Goal: Information Seeking & Learning: Learn about a topic

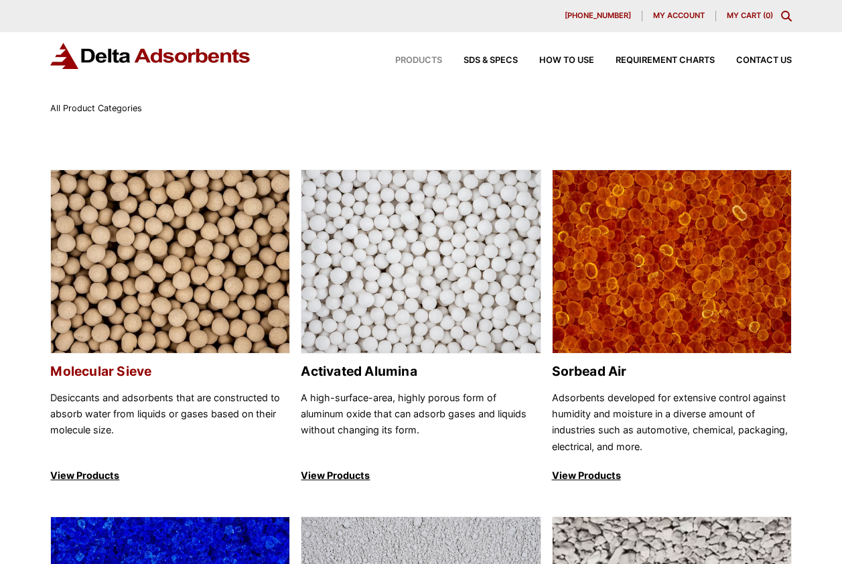
click at [143, 249] on img at bounding box center [170, 262] width 239 height 184
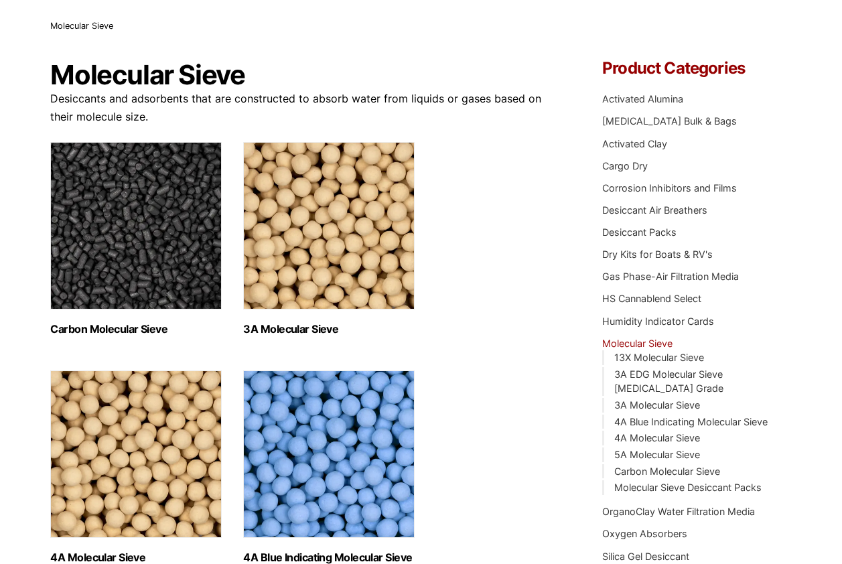
scroll to position [268, 0]
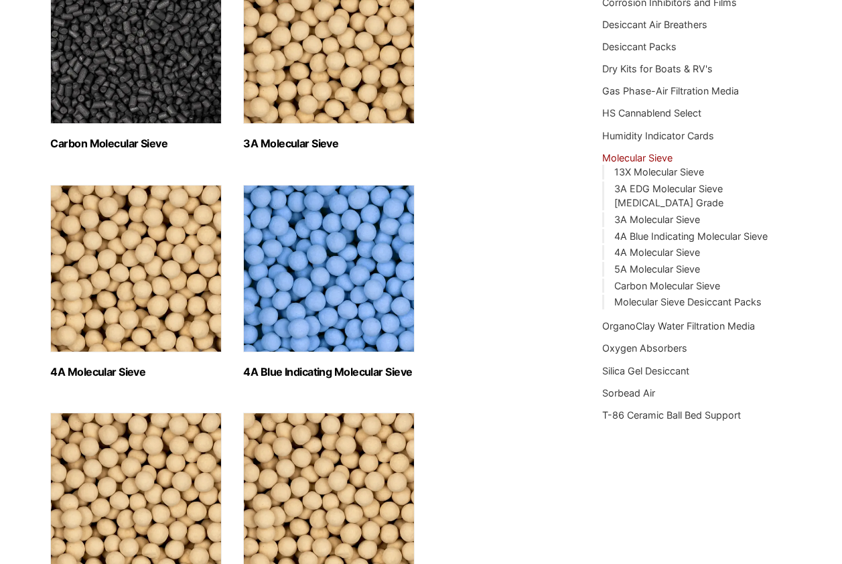
click at [184, 269] on img "Visit product category 4A Molecular Sieve" at bounding box center [136, 268] width 172 height 167
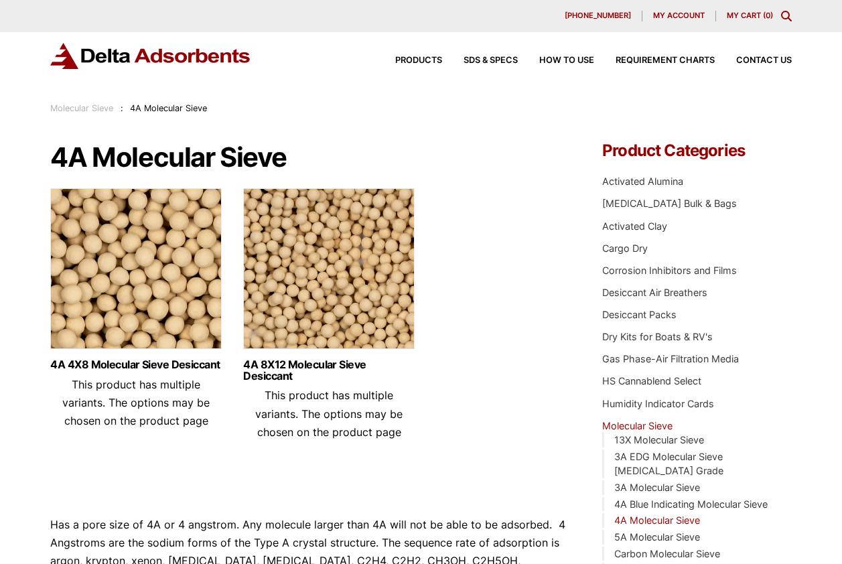
click at [340, 261] on img at bounding box center [329, 271] width 172 height 167
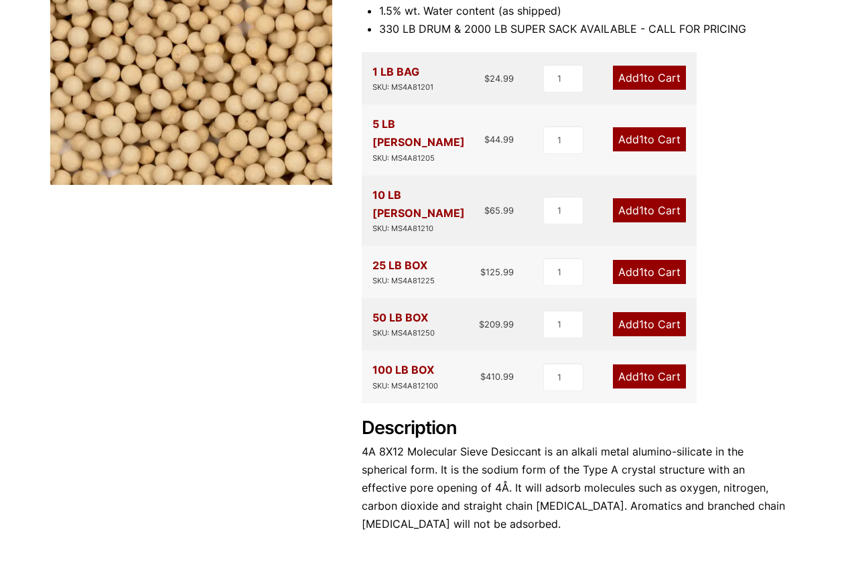
scroll to position [446, 0]
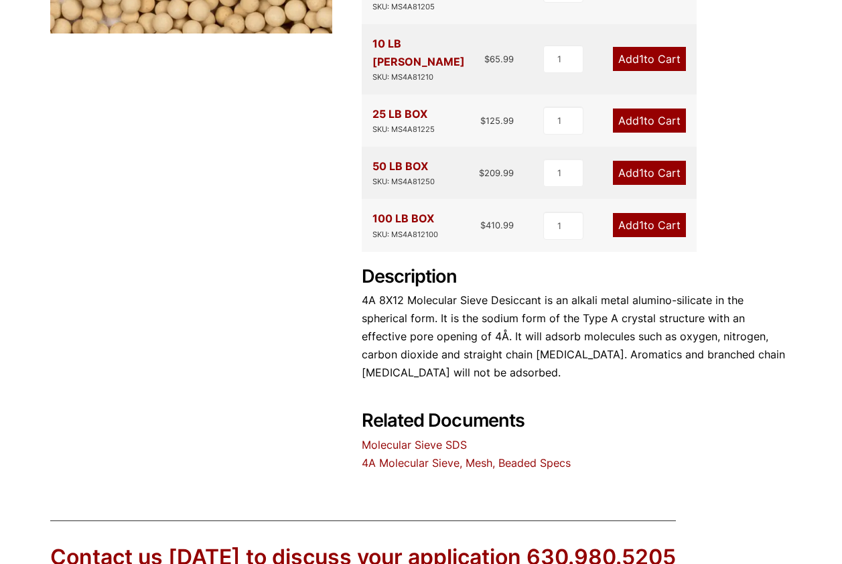
click at [402, 438] on link "Molecular Sieve SDS" at bounding box center [414, 444] width 105 height 13
click at [507, 456] on link "4A Molecular Sieve, Mesh, Beaded Specs" at bounding box center [466, 462] width 209 height 13
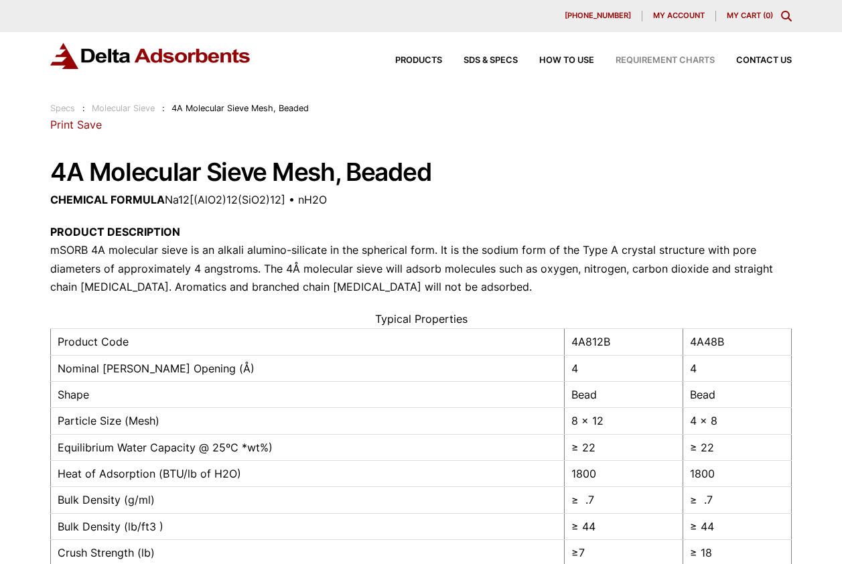
click at [679, 58] on span "Requirement Charts" at bounding box center [665, 60] width 99 height 9
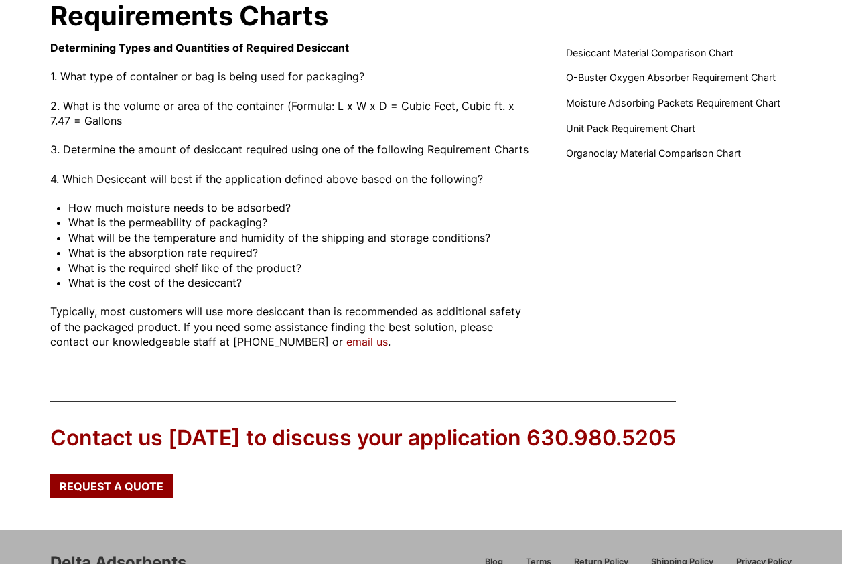
scroll to position [121, 0]
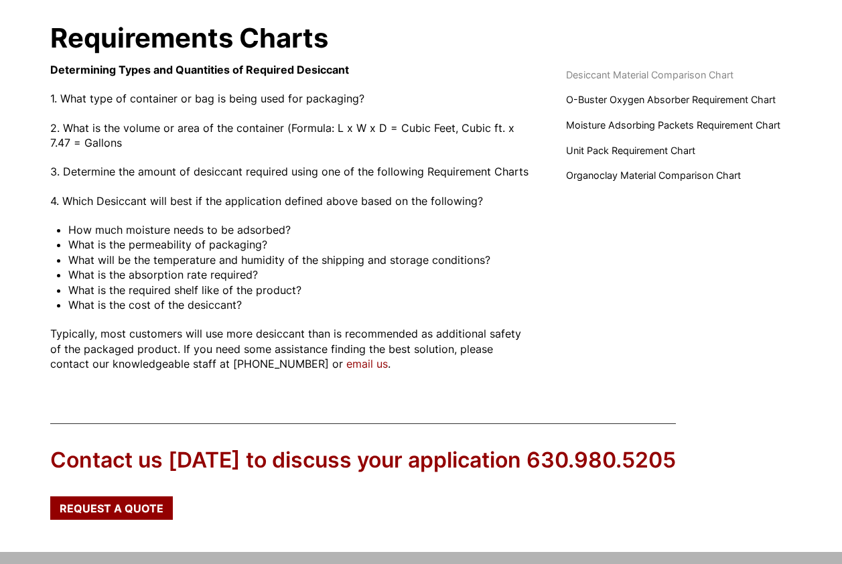
click at [626, 72] on span "Desiccant Material Comparison Chart" at bounding box center [649, 75] width 167 height 15
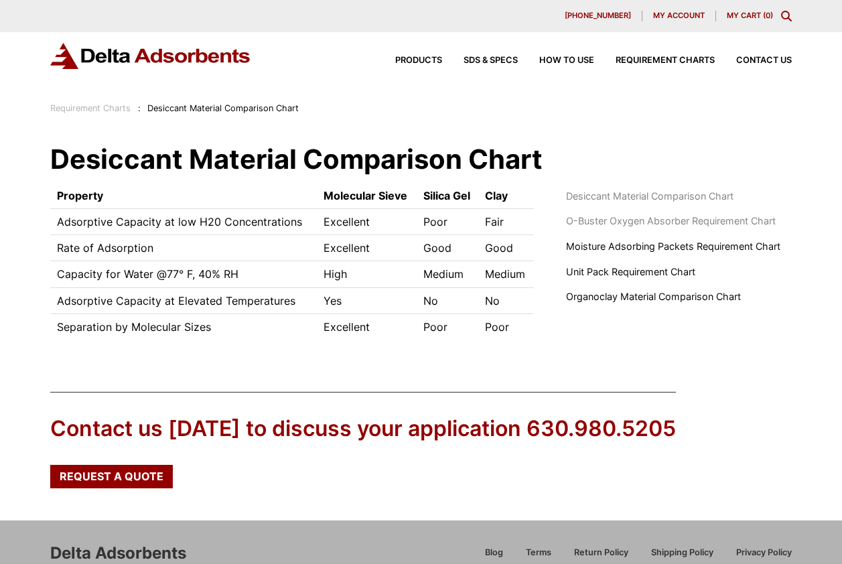
click at [596, 218] on span "O-Buster Oxygen Absorber Requirement Chart" at bounding box center [671, 221] width 210 height 15
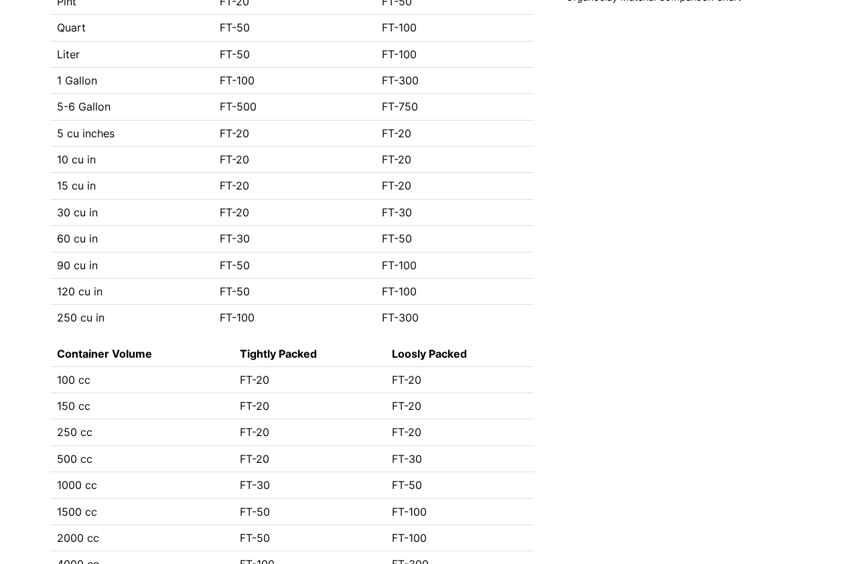
scroll to position [111, 0]
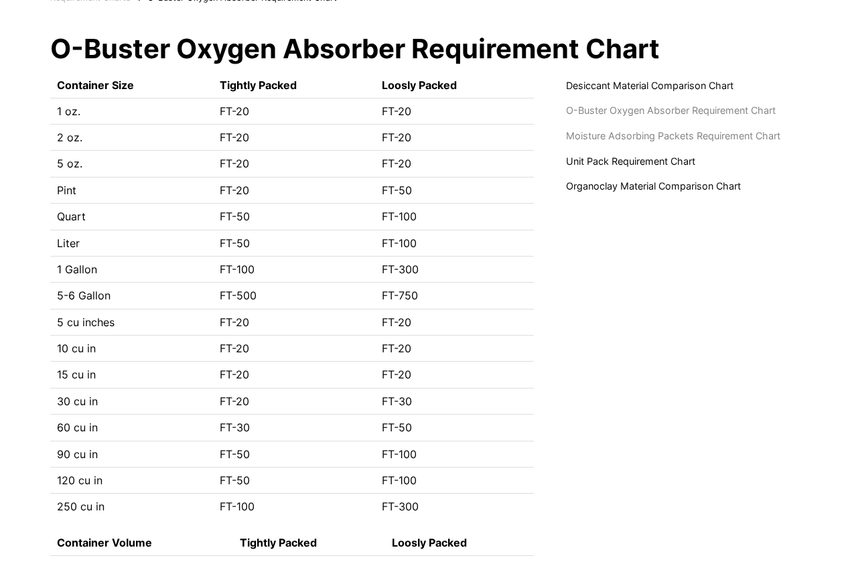
click at [665, 129] on span "Moisture Adsorbing Packets Requirement Chart" at bounding box center [673, 136] width 214 height 15
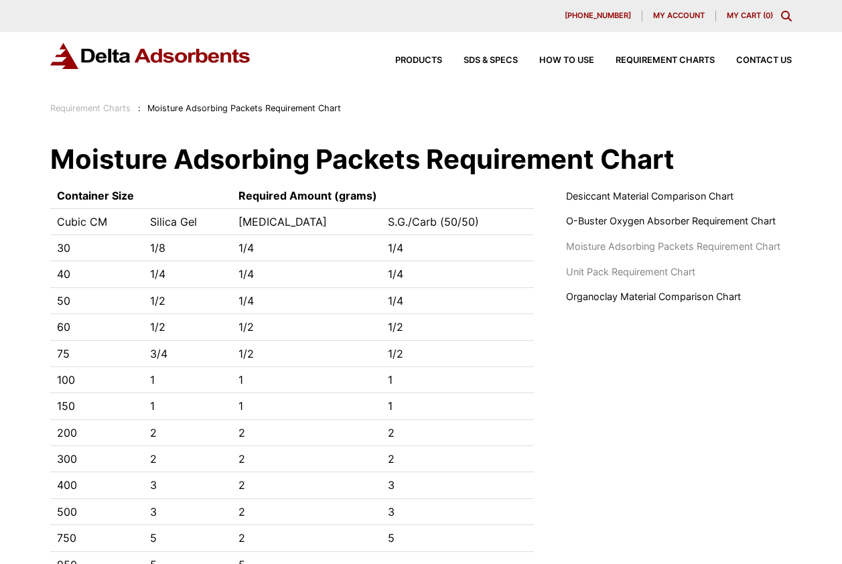
click at [618, 269] on span "Unit Pack Requirement Chart" at bounding box center [630, 272] width 129 height 15
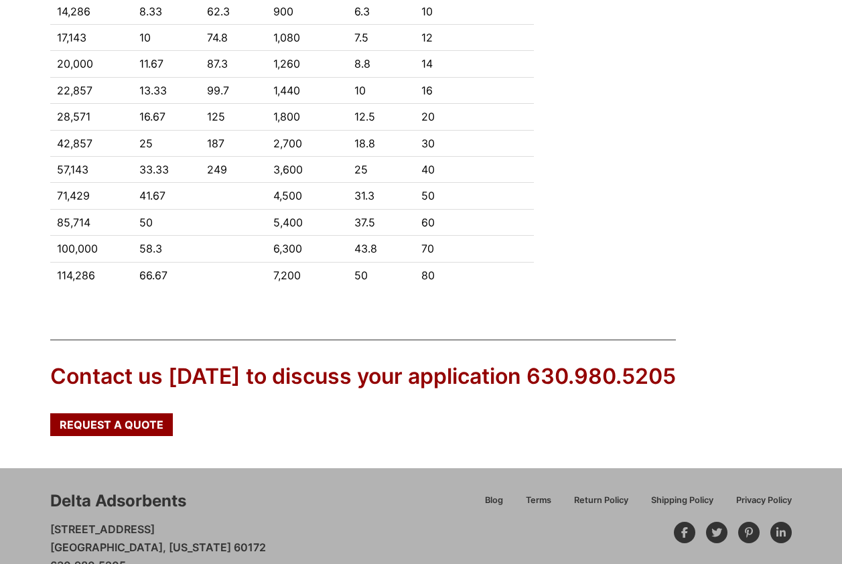
scroll to position [201, 0]
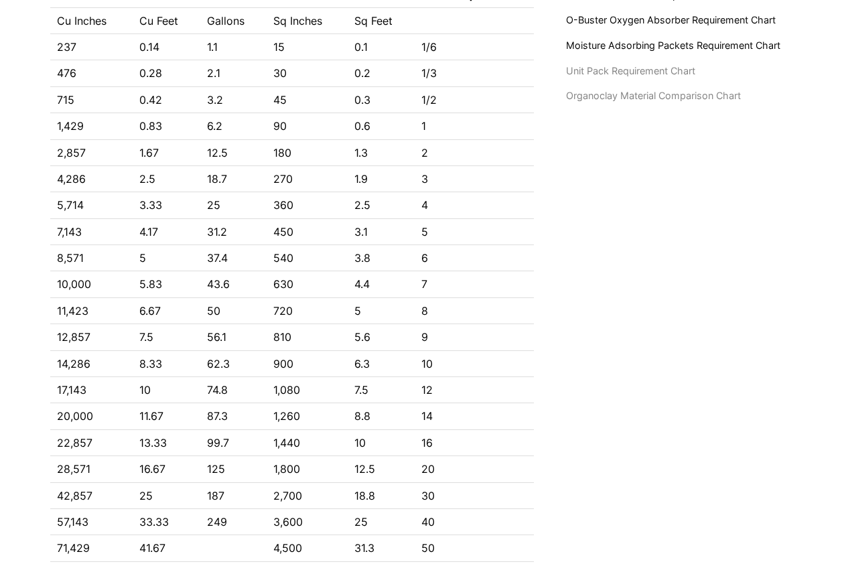
click at [650, 97] on span "Organoclay Material Comparison Chart" at bounding box center [653, 95] width 175 height 15
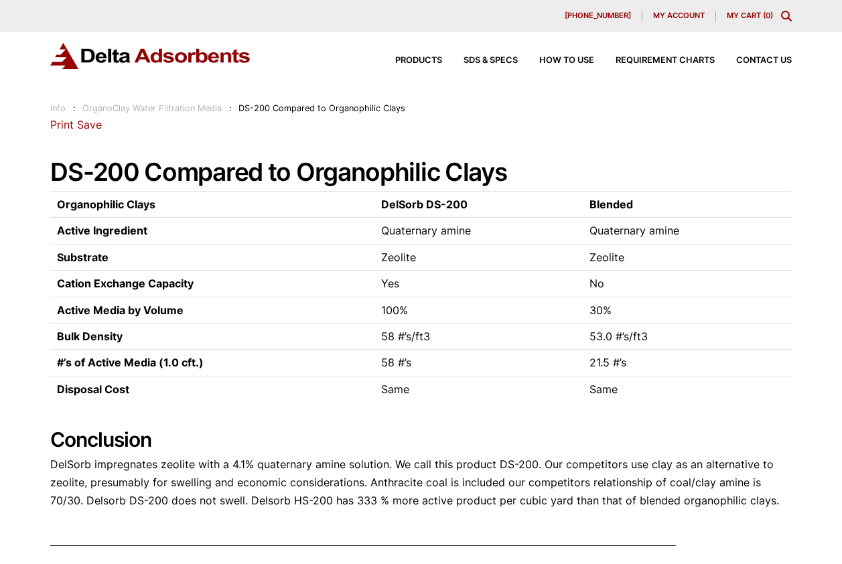
click at [62, 108] on link "Info" at bounding box center [57, 108] width 15 height 10
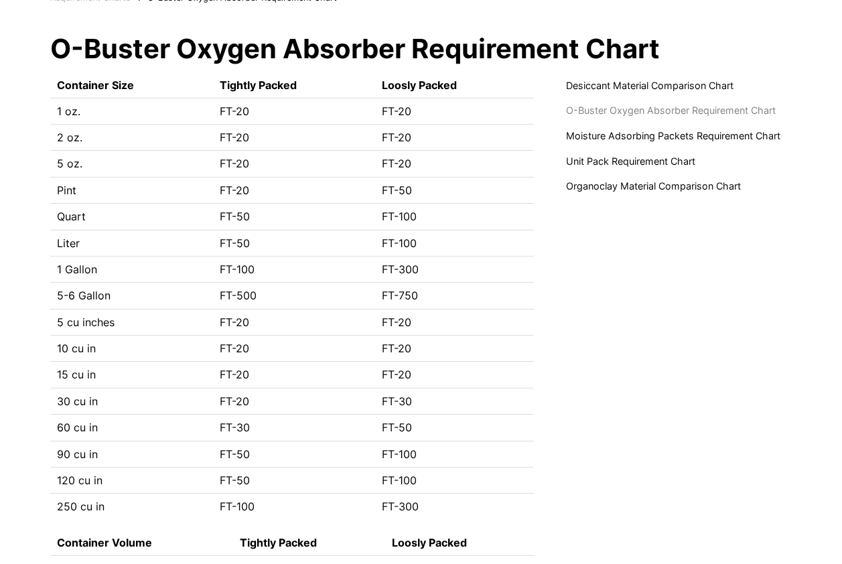
scroll to position [111, 0]
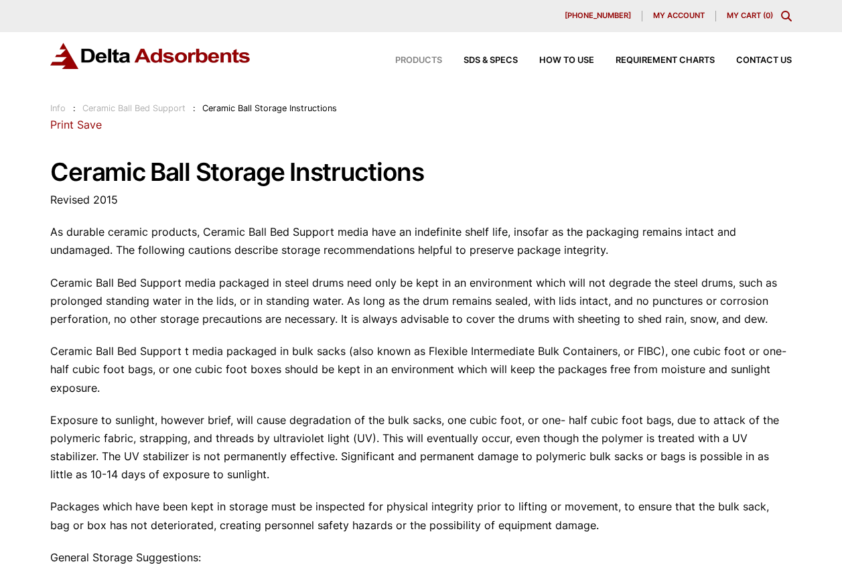
click at [421, 58] on span "Products" at bounding box center [418, 60] width 47 height 9
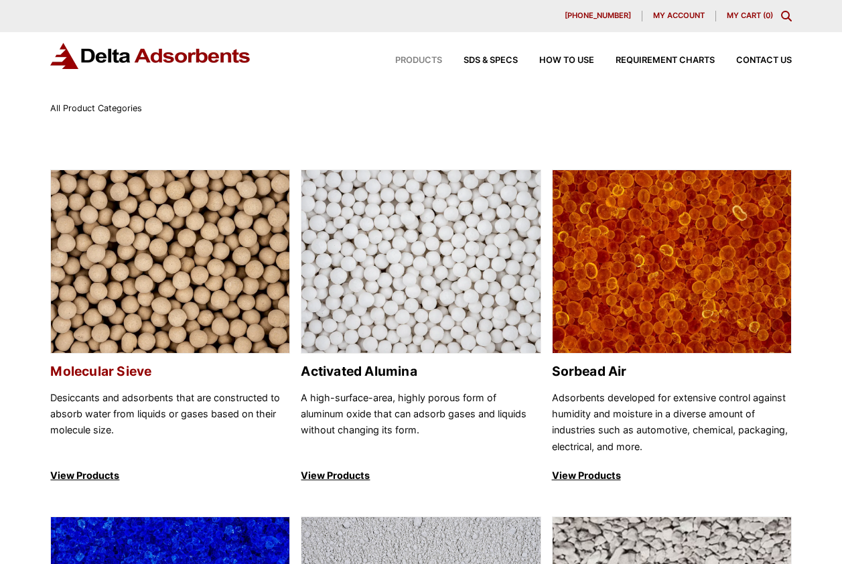
click at [190, 292] on img at bounding box center [170, 262] width 239 height 184
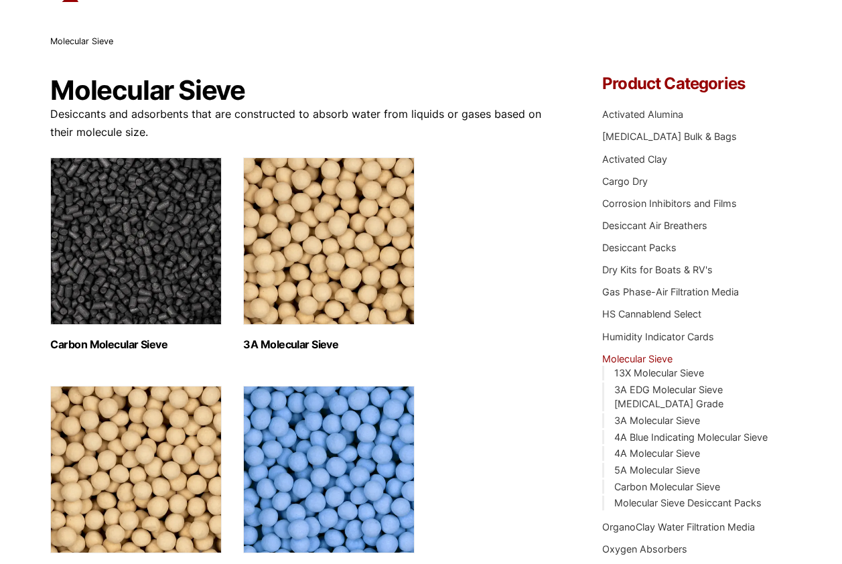
scroll to position [335, 0]
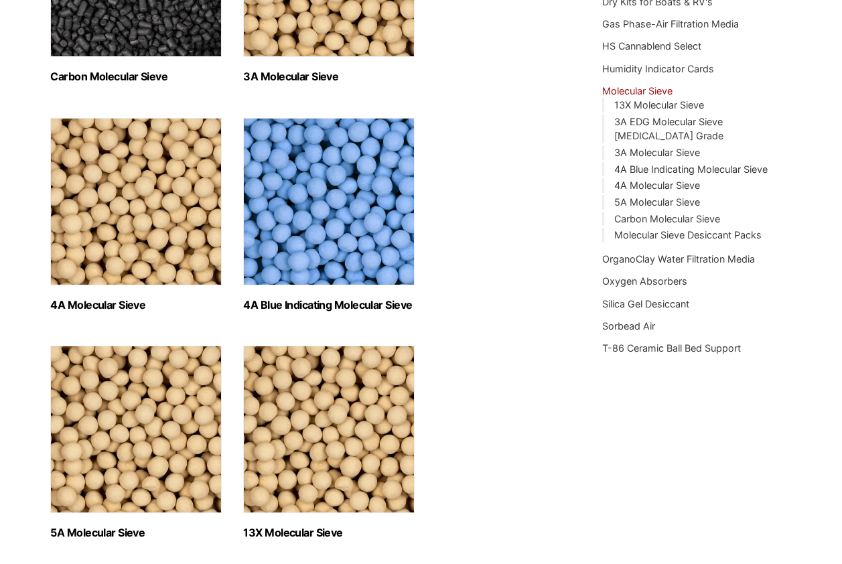
click at [155, 221] on img "Visit product category 4A Molecular Sieve" at bounding box center [136, 201] width 172 height 167
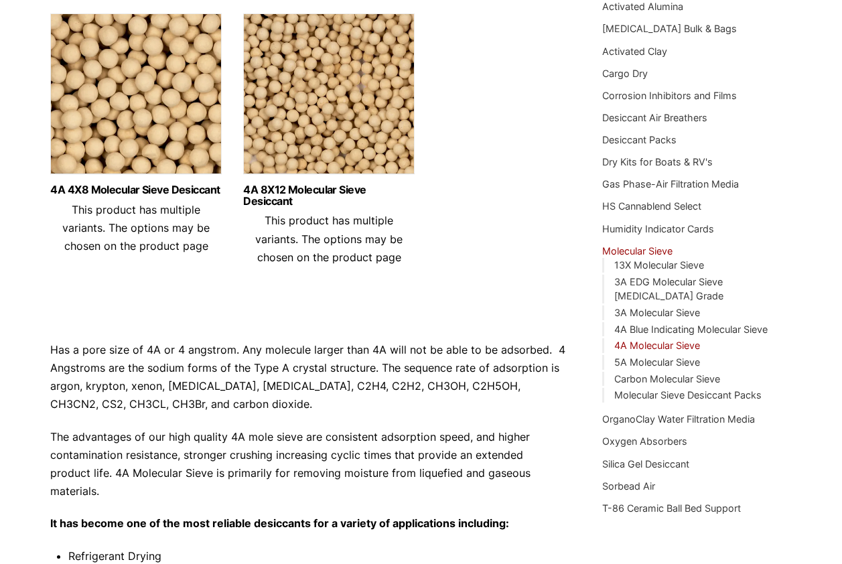
scroll to position [67, 0]
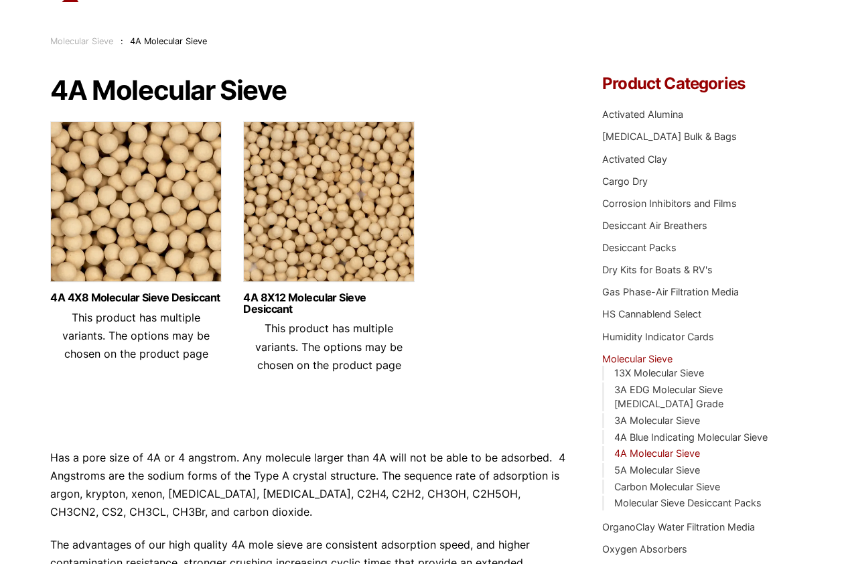
click at [324, 176] on img at bounding box center [329, 204] width 172 height 167
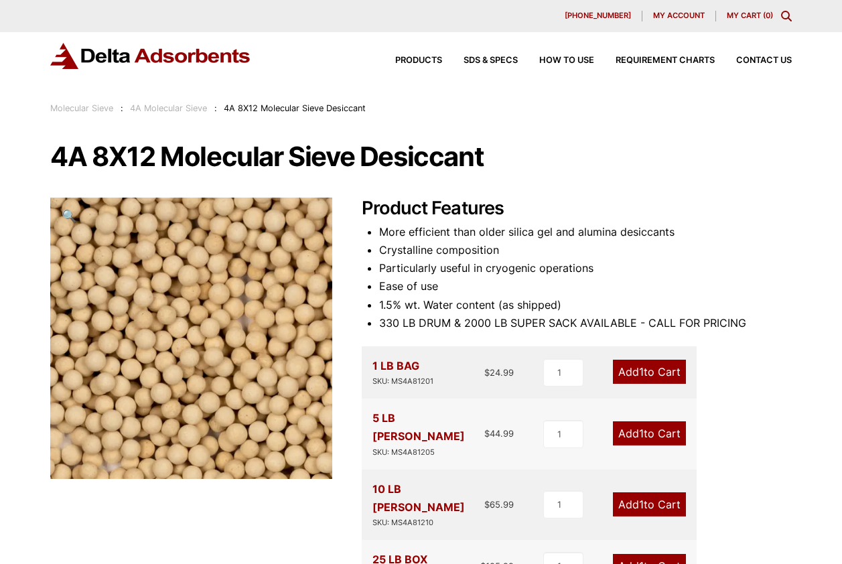
drag, startPoint x: 54, startPoint y: 153, endPoint x: 484, endPoint y: 154, distance: 430.8
click at [484, 154] on h1 "4A 8X12 Molecular Sieve Desiccant" at bounding box center [420, 157] width 741 height 28
